Goal: Complete application form: Complete application form

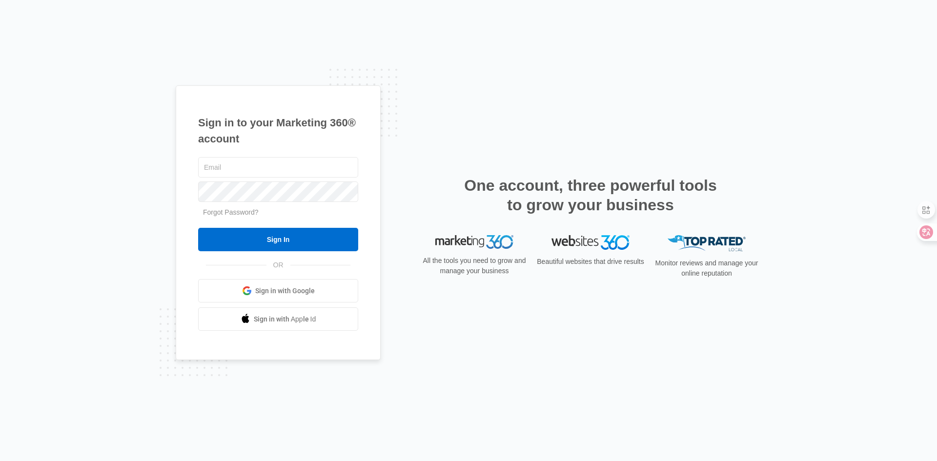
type input "juan@freshstartlandscapingvegas.com"
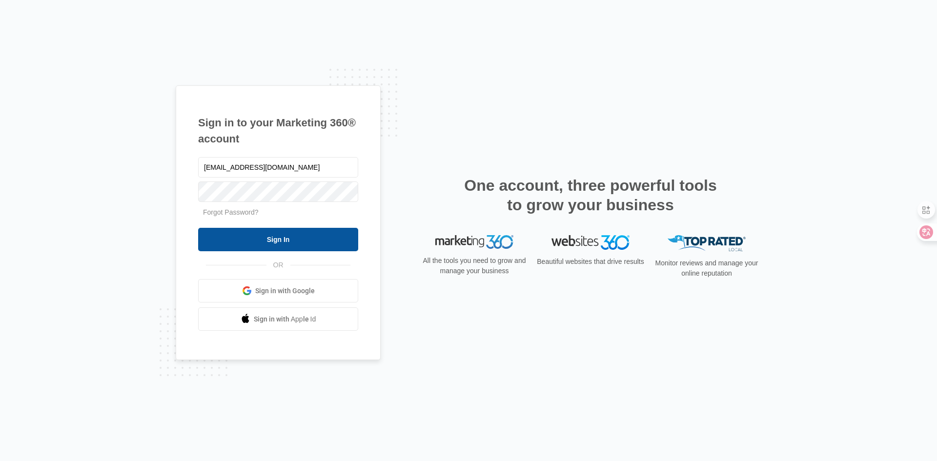
click at [273, 237] on input "Sign In" at bounding box center [278, 239] width 160 height 23
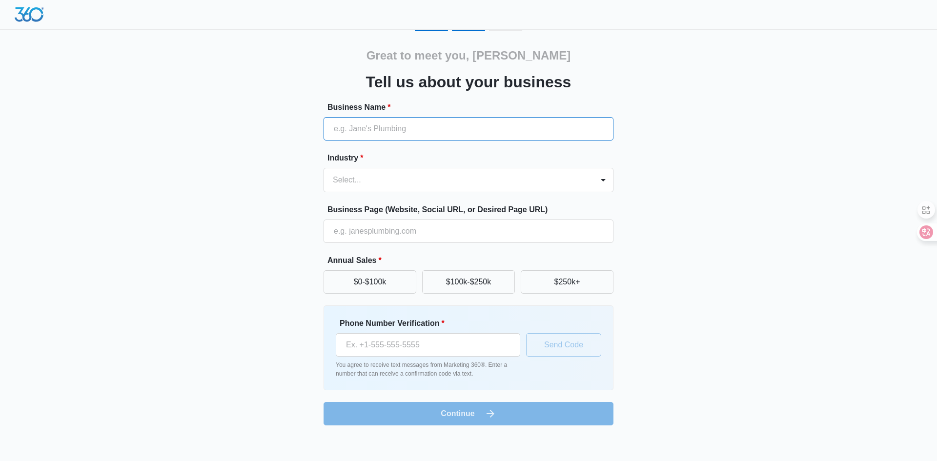
click at [486, 123] on input "Business Name *" at bounding box center [468, 128] width 290 height 23
type input "Freshstart landscaping [GEOGRAPHIC_DATA]"
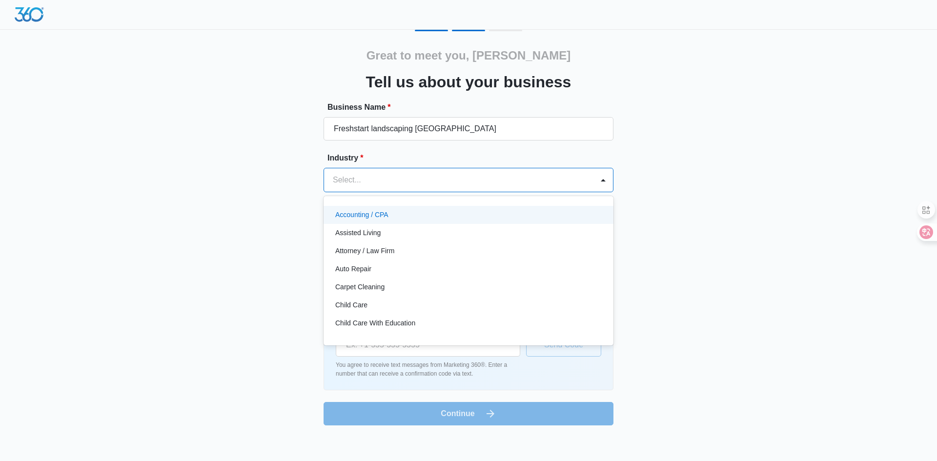
click at [385, 173] on div at bounding box center [457, 180] width 248 height 14
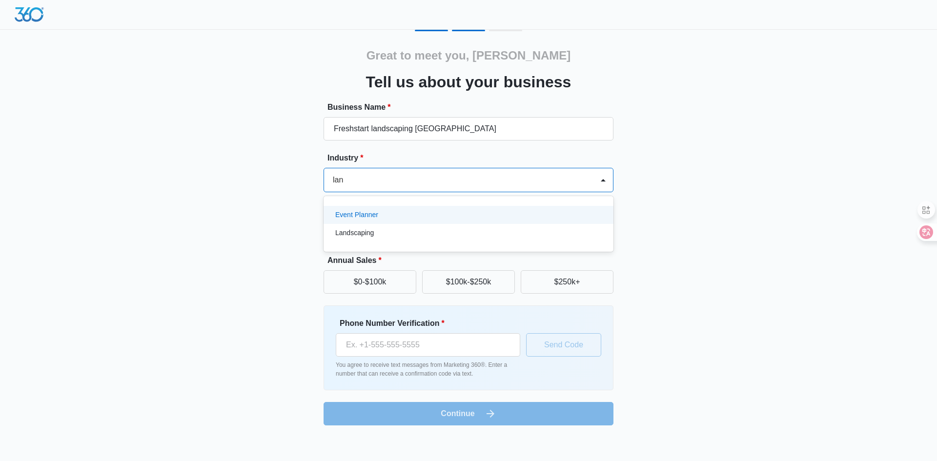
type input "land"
click at [396, 218] on div "Landscaping" at bounding box center [467, 215] width 264 height 10
